Goal: Task Accomplishment & Management: Manage account settings

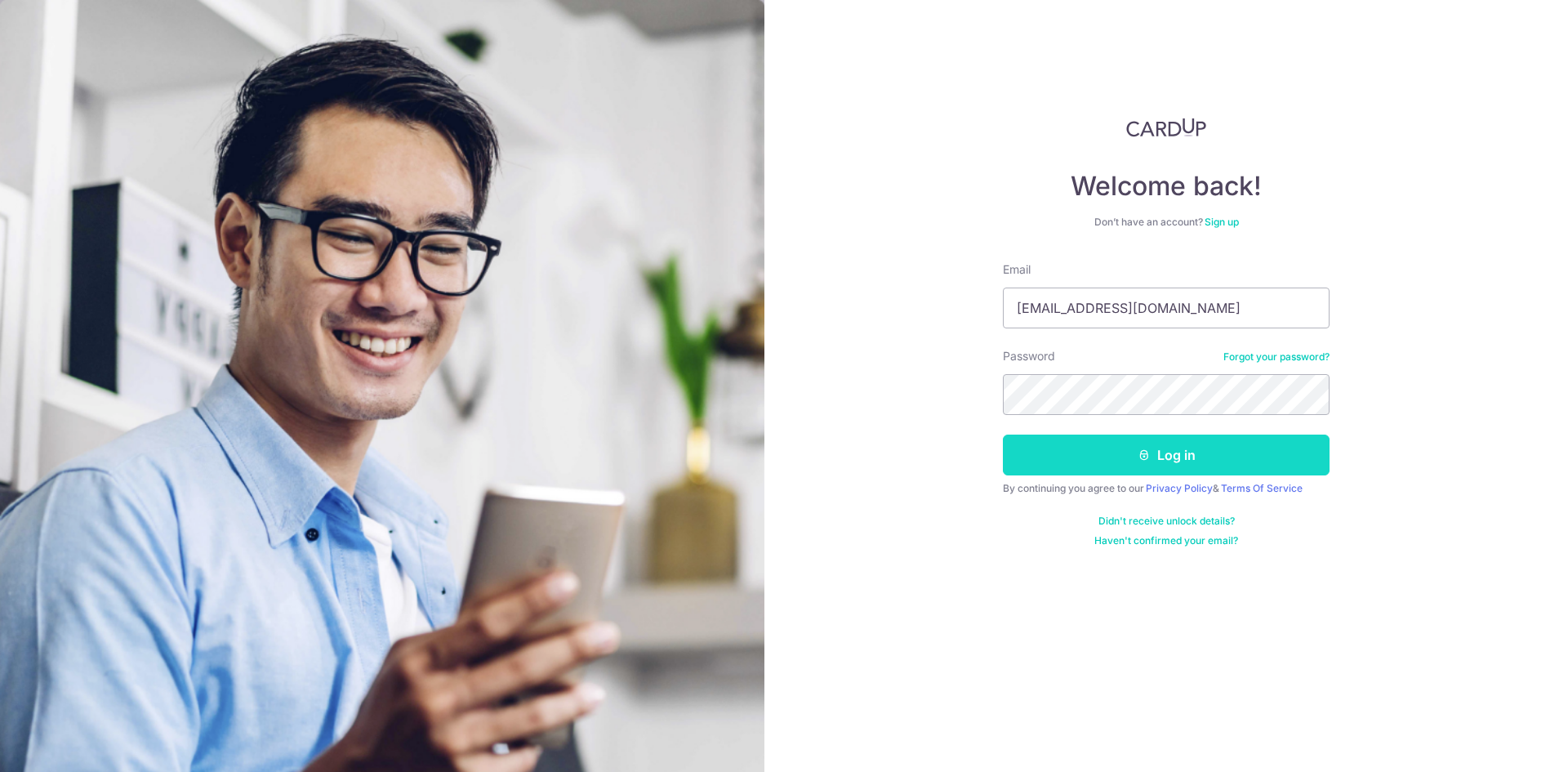
click at [1261, 462] on button "Log in" at bounding box center [1166, 454] width 327 height 41
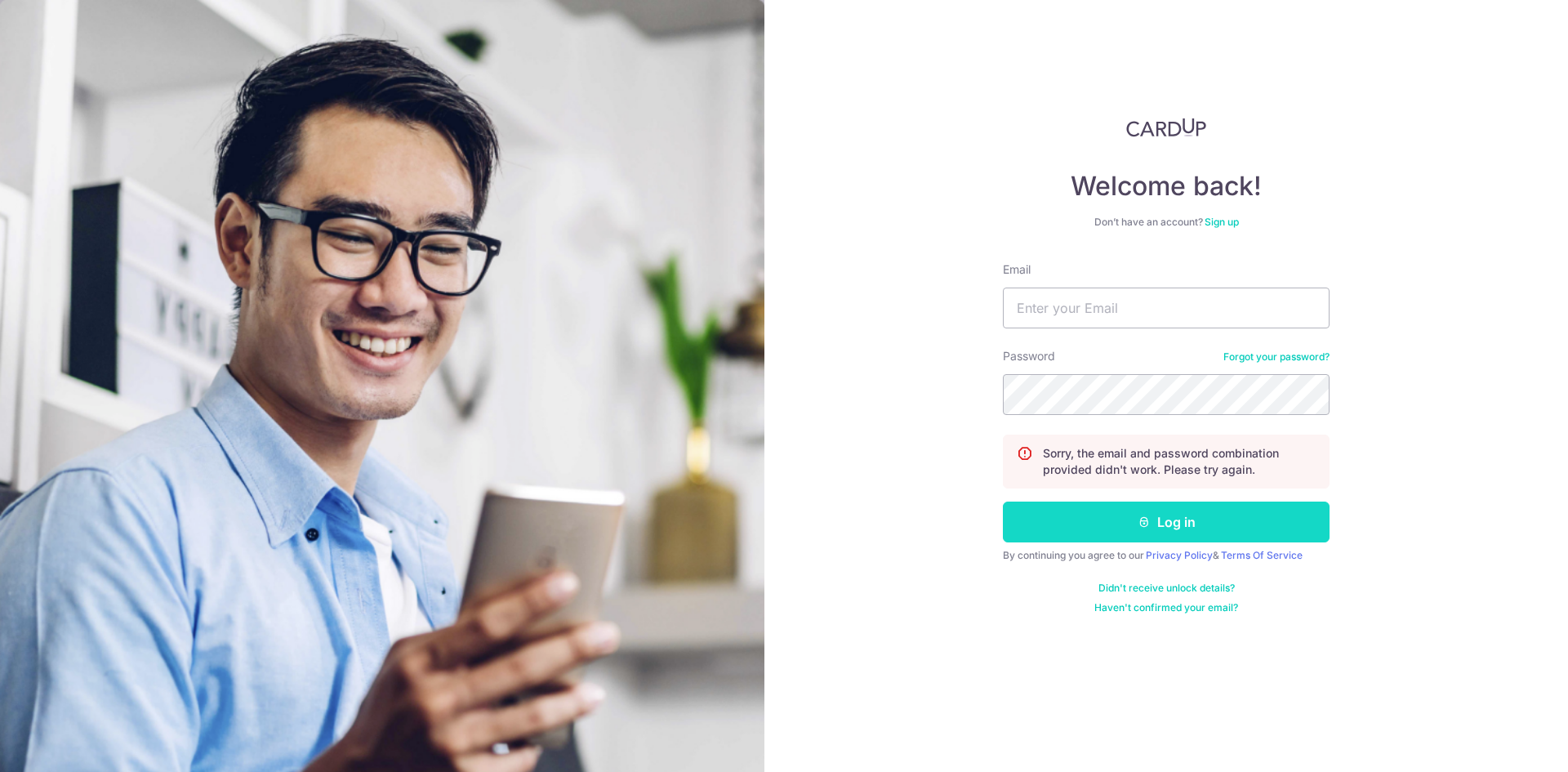
click at [1210, 525] on button "Log in" at bounding box center [1166, 522] width 327 height 41
click at [1115, 307] on input "Email" at bounding box center [1166, 307] width 327 height 41
type input "[EMAIL_ADDRESS][DOMAIN_NAME]"
click at [1136, 518] on button "Log in" at bounding box center [1166, 522] width 327 height 41
click at [1109, 313] on input "Email" at bounding box center [1166, 307] width 327 height 41
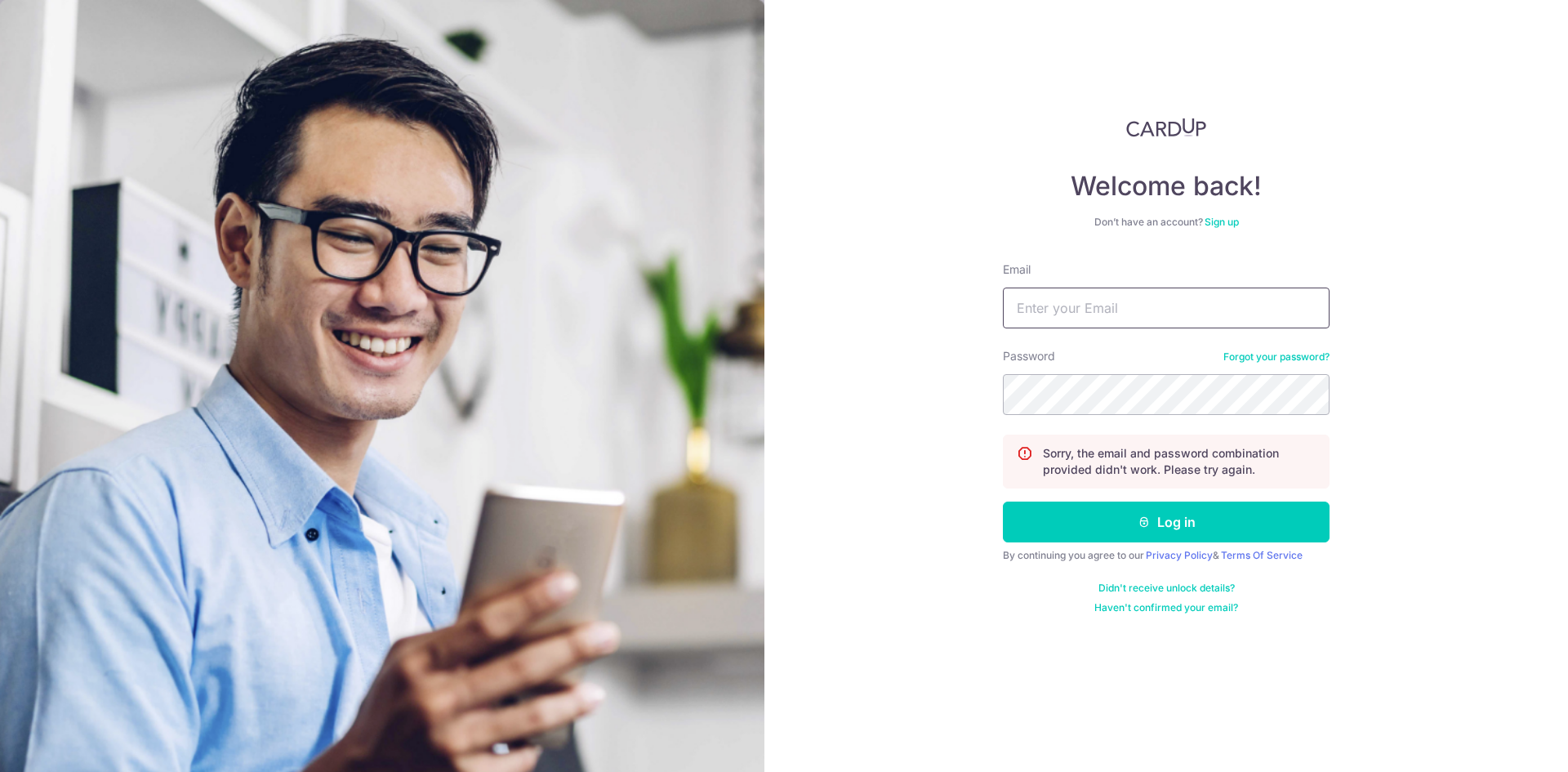
type input "[EMAIL_ADDRESS][DOMAIN_NAME]"
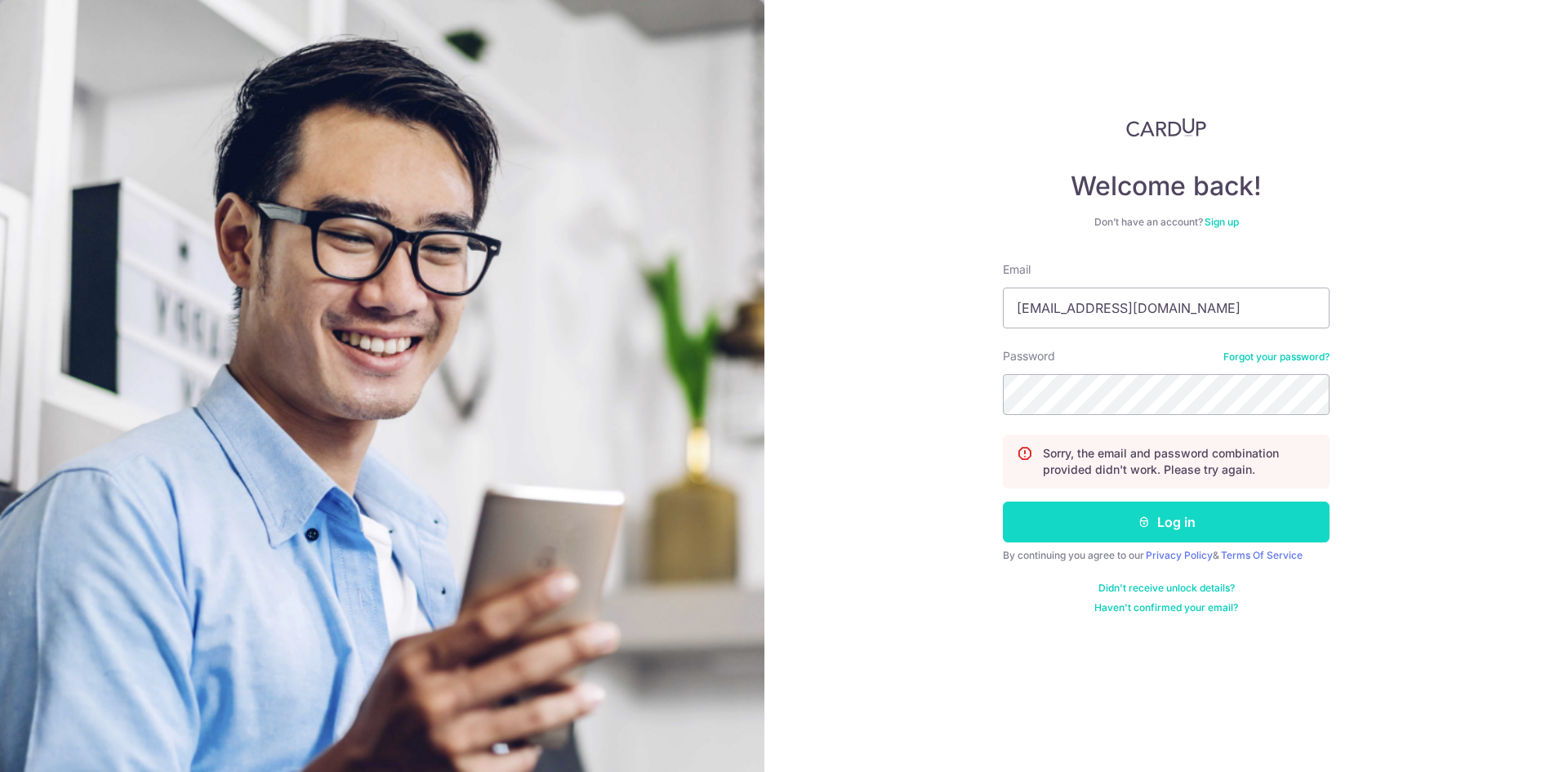
click at [1138, 515] on icon "submit" at bounding box center [1144, 522] width 13 height 13
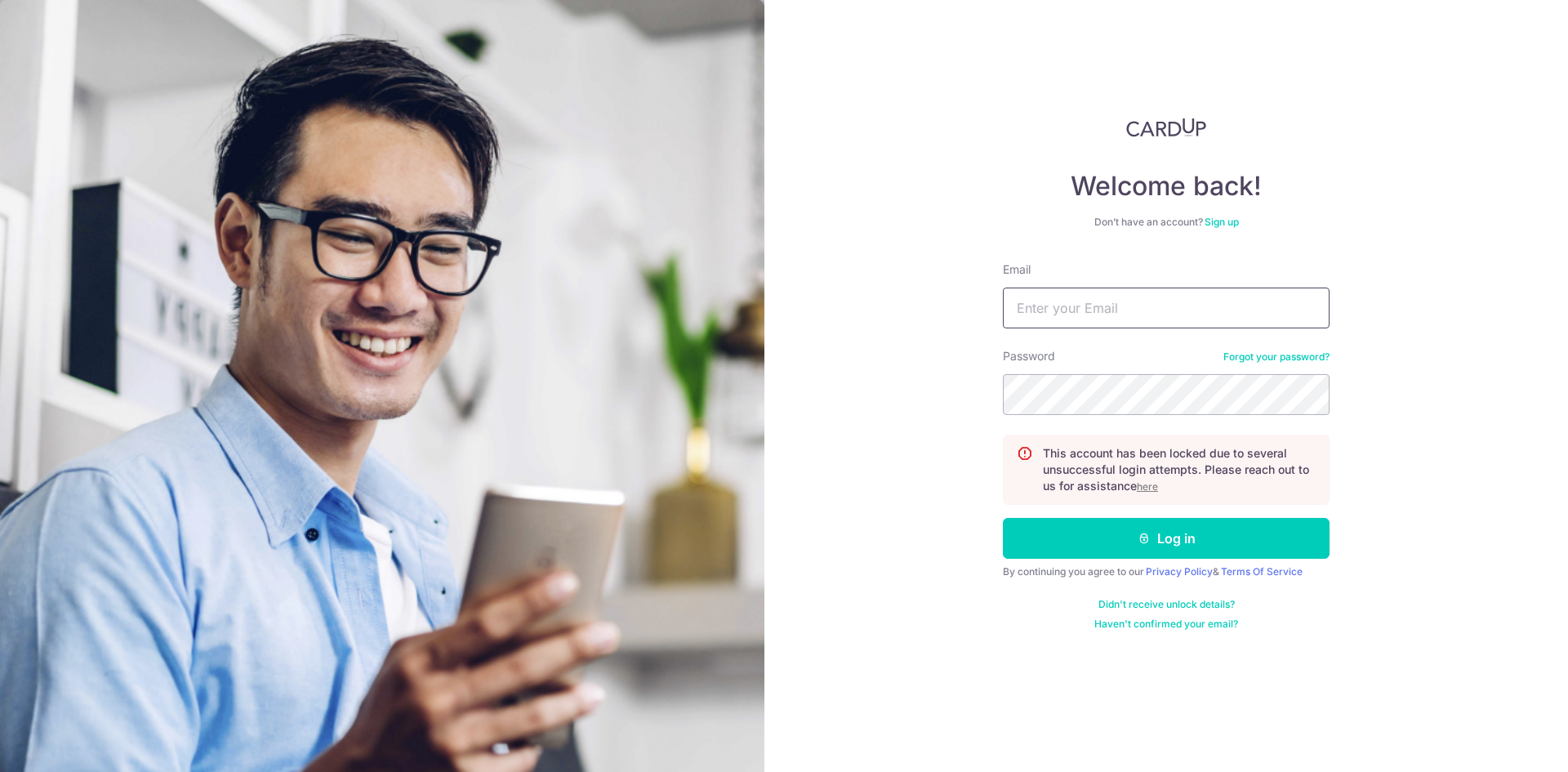
click at [1127, 304] on input "Email" at bounding box center [1166, 307] width 327 height 41
type input "[EMAIL_ADDRESS][DOMAIN_NAME]"
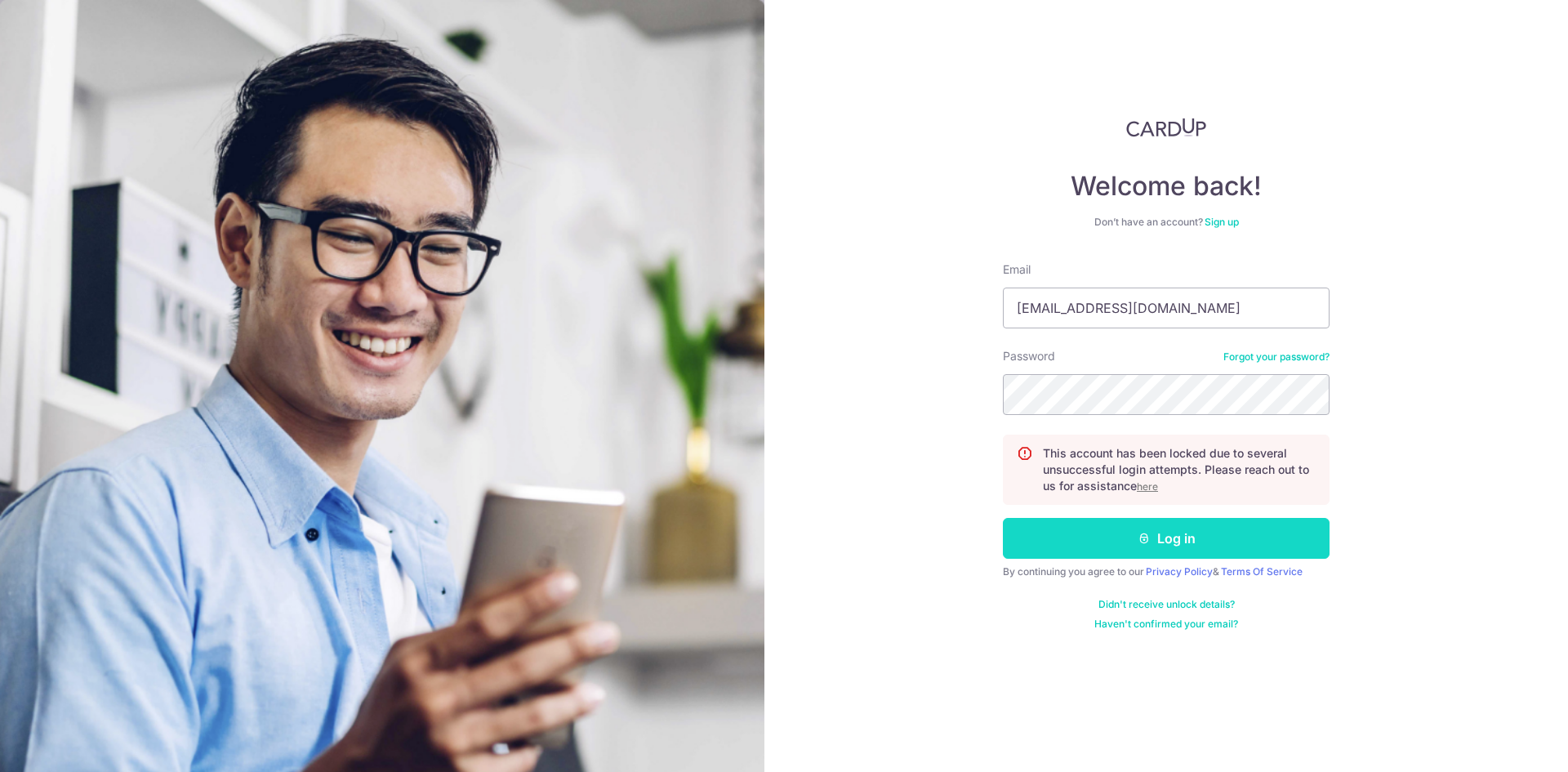
click at [1171, 537] on button "Log in" at bounding box center [1166, 538] width 327 height 41
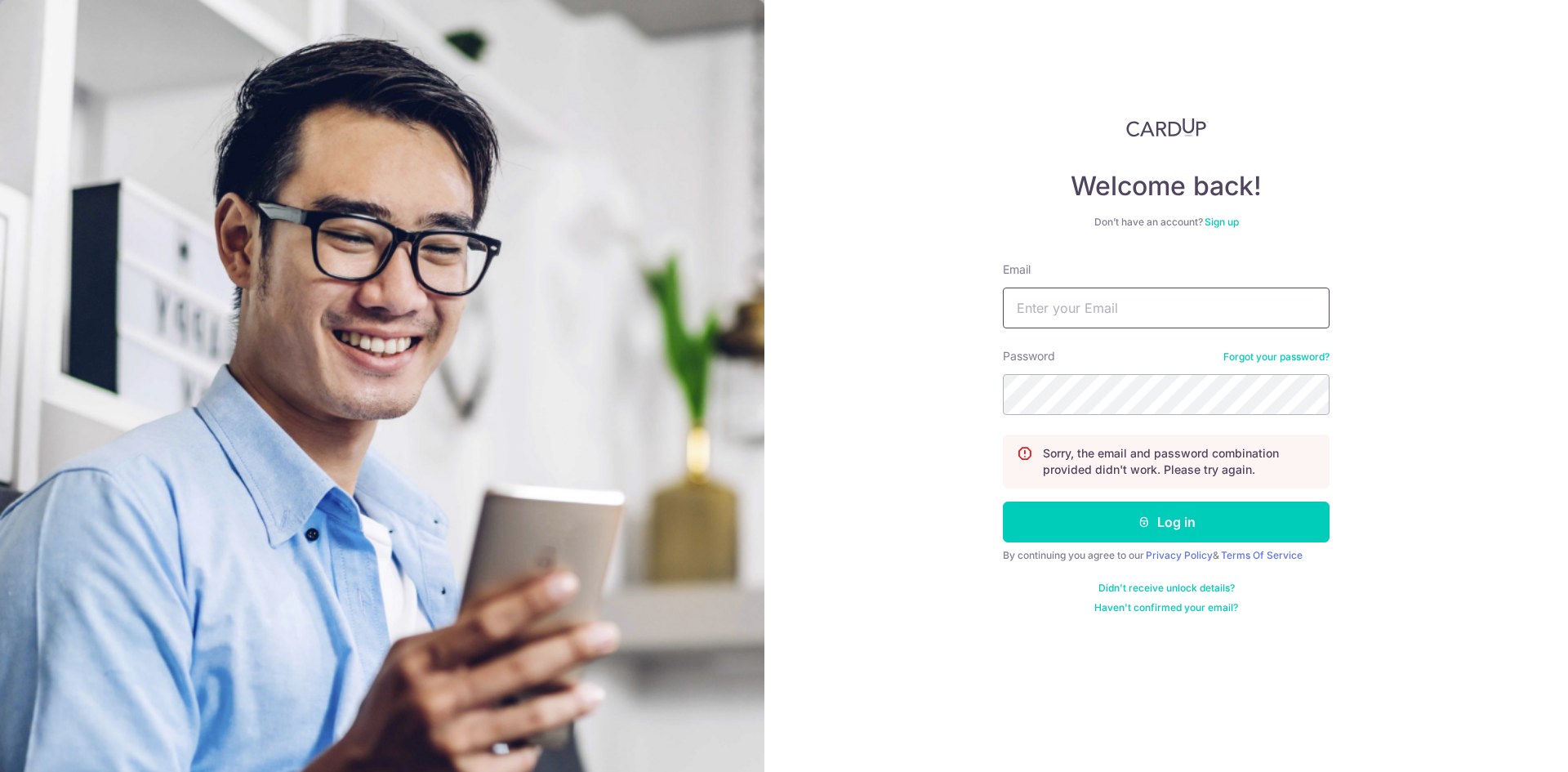
click at [1055, 307] on input "Email" at bounding box center [1166, 307] width 327 height 41
type input "[EMAIL_ADDRESS][DOMAIN_NAME]"
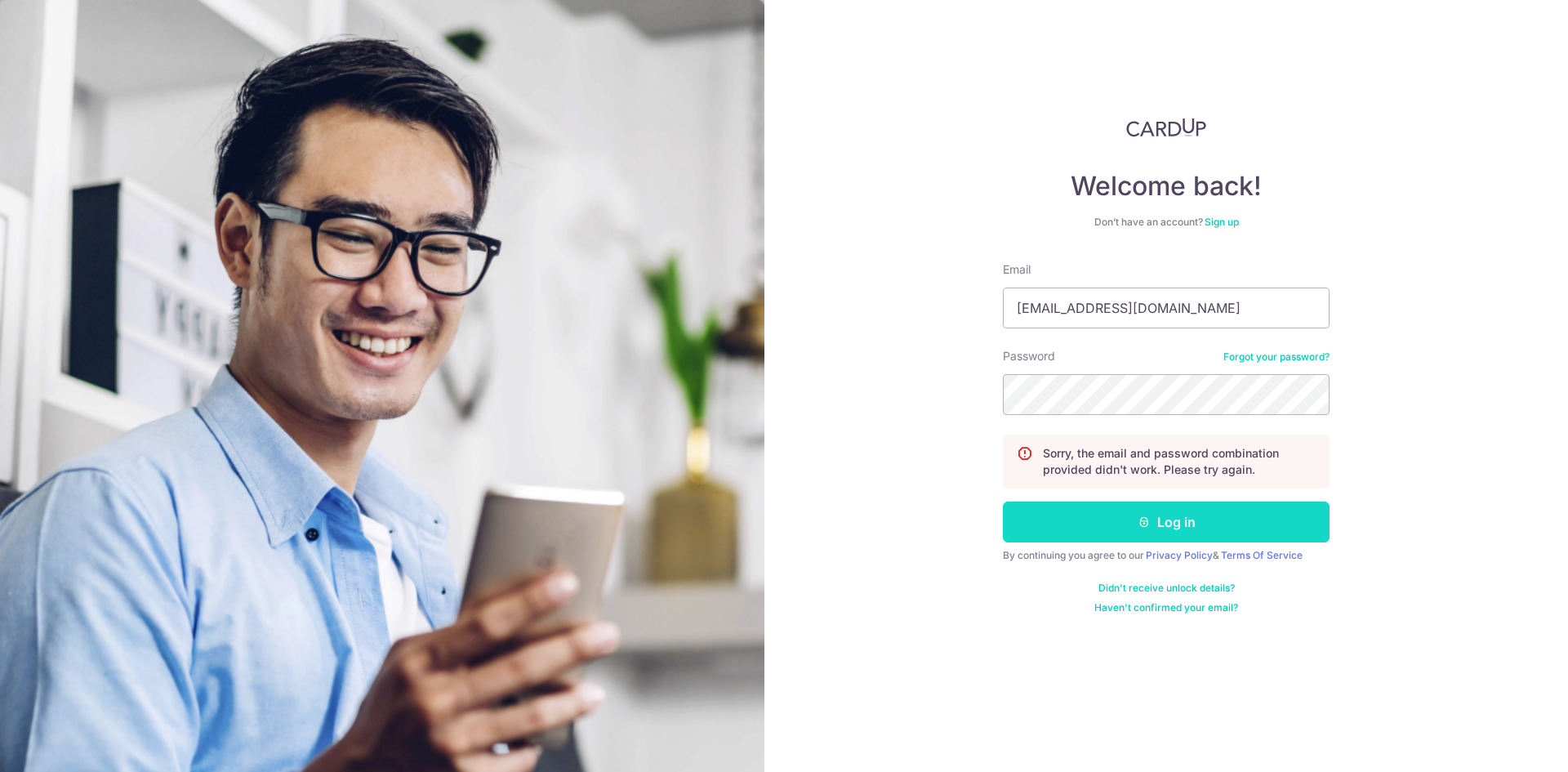
click at [1144, 517] on icon "submit" at bounding box center [1144, 522] width 13 height 13
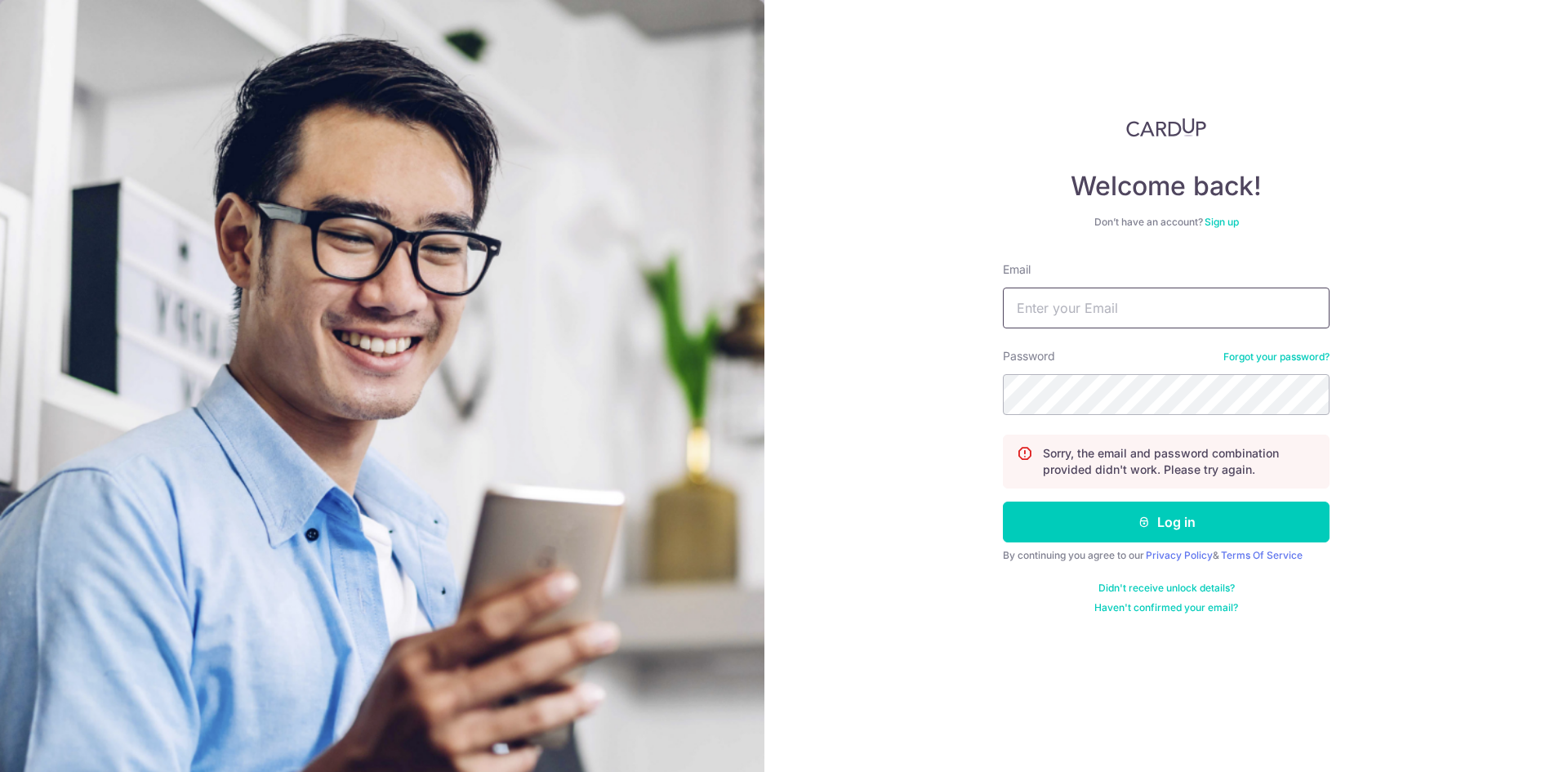
click at [1083, 296] on input "Email" at bounding box center [1166, 307] width 327 height 41
type input "[EMAIL_ADDRESS][DOMAIN_NAME]"
click at [1263, 355] on link "Forgot your password?" at bounding box center [1277, 357] width 107 height 13
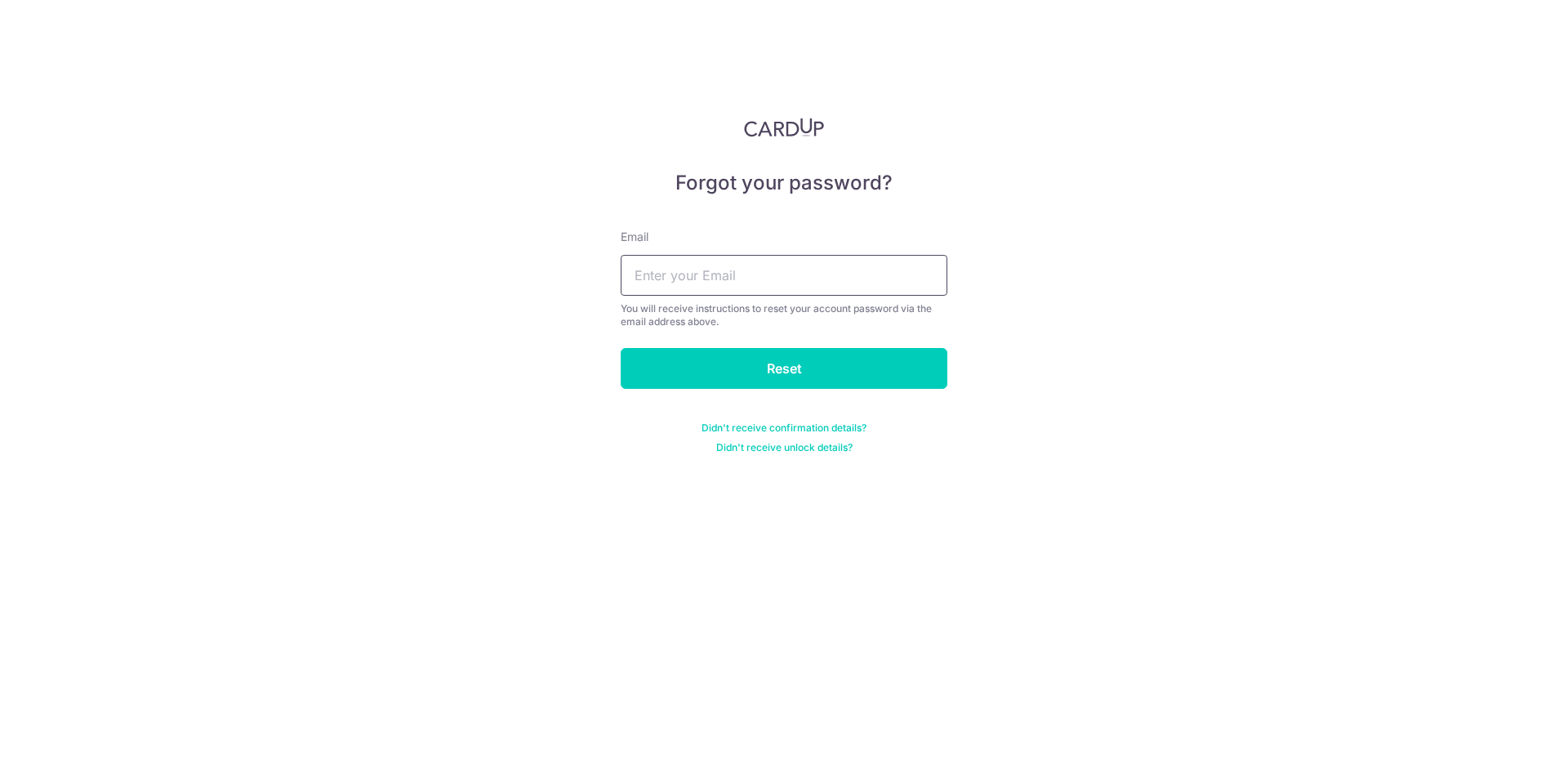
click at [711, 274] on input "text" at bounding box center [784, 275] width 327 height 41
type input "[EMAIL_ADDRESS][DOMAIN_NAME]"
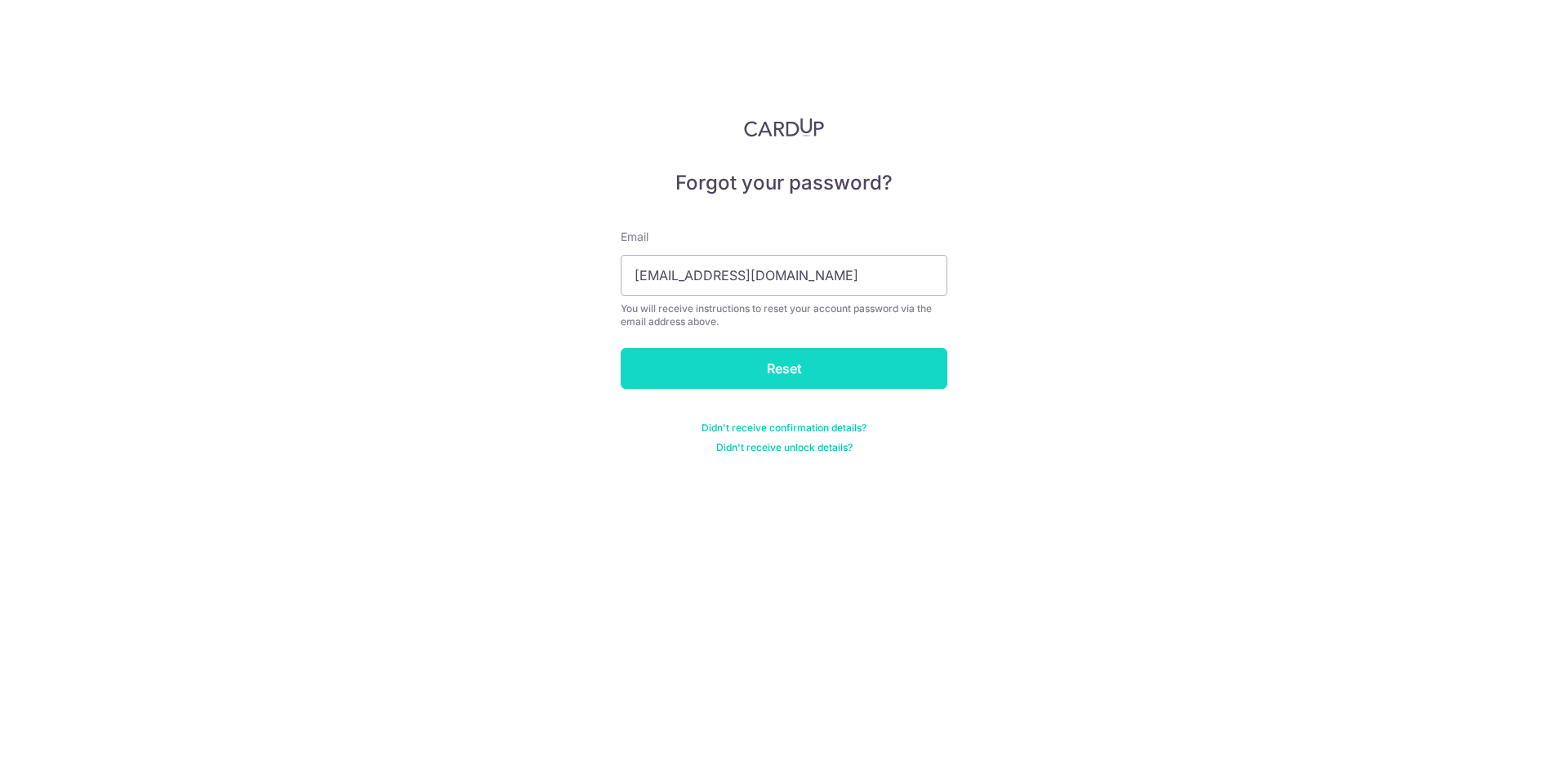
click at [770, 372] on input "Reset" at bounding box center [784, 367] width 327 height 41
